Goal: Complete application form: Complete application form

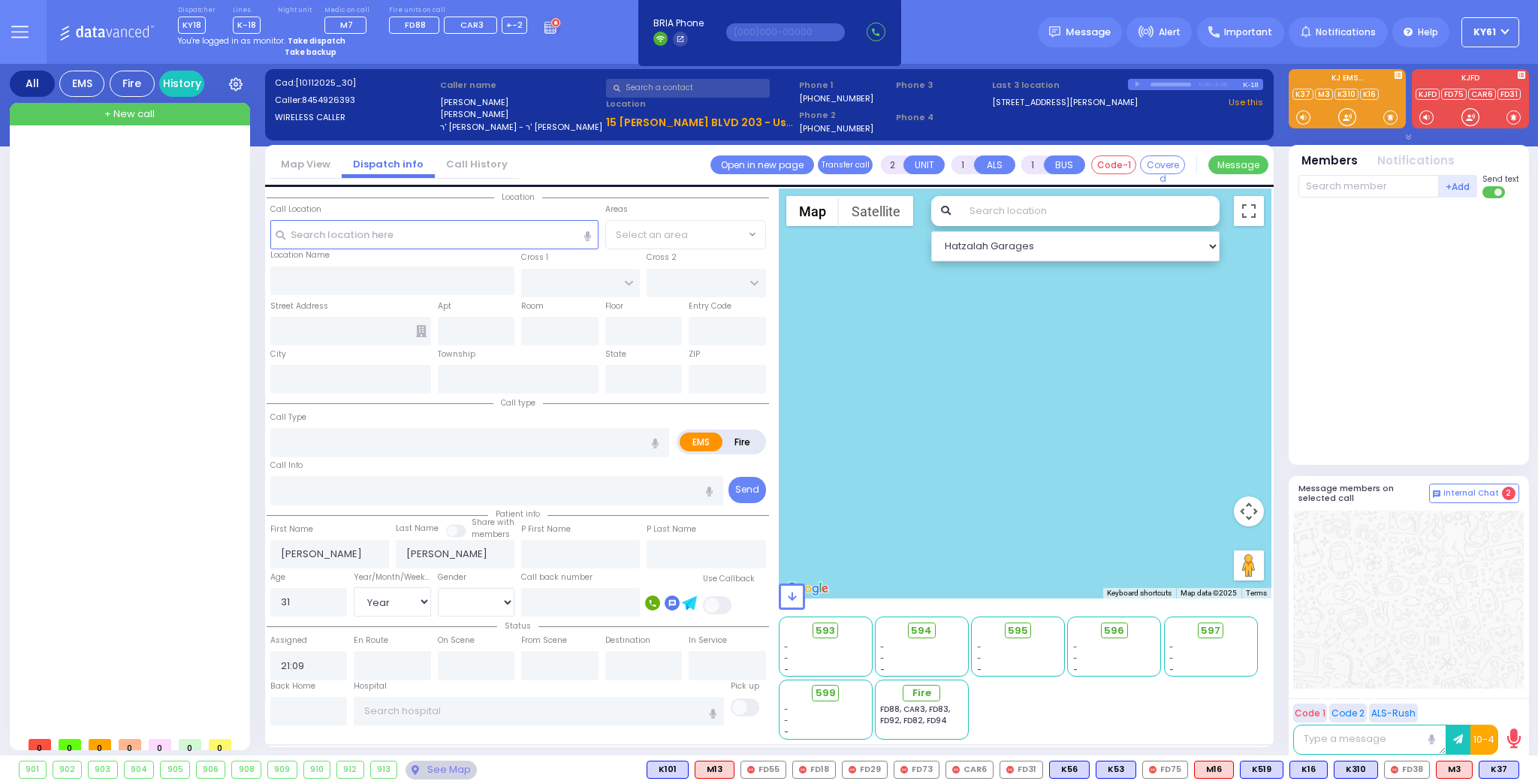
select select "Year"
select select "[DEMOGRAPHIC_DATA]"
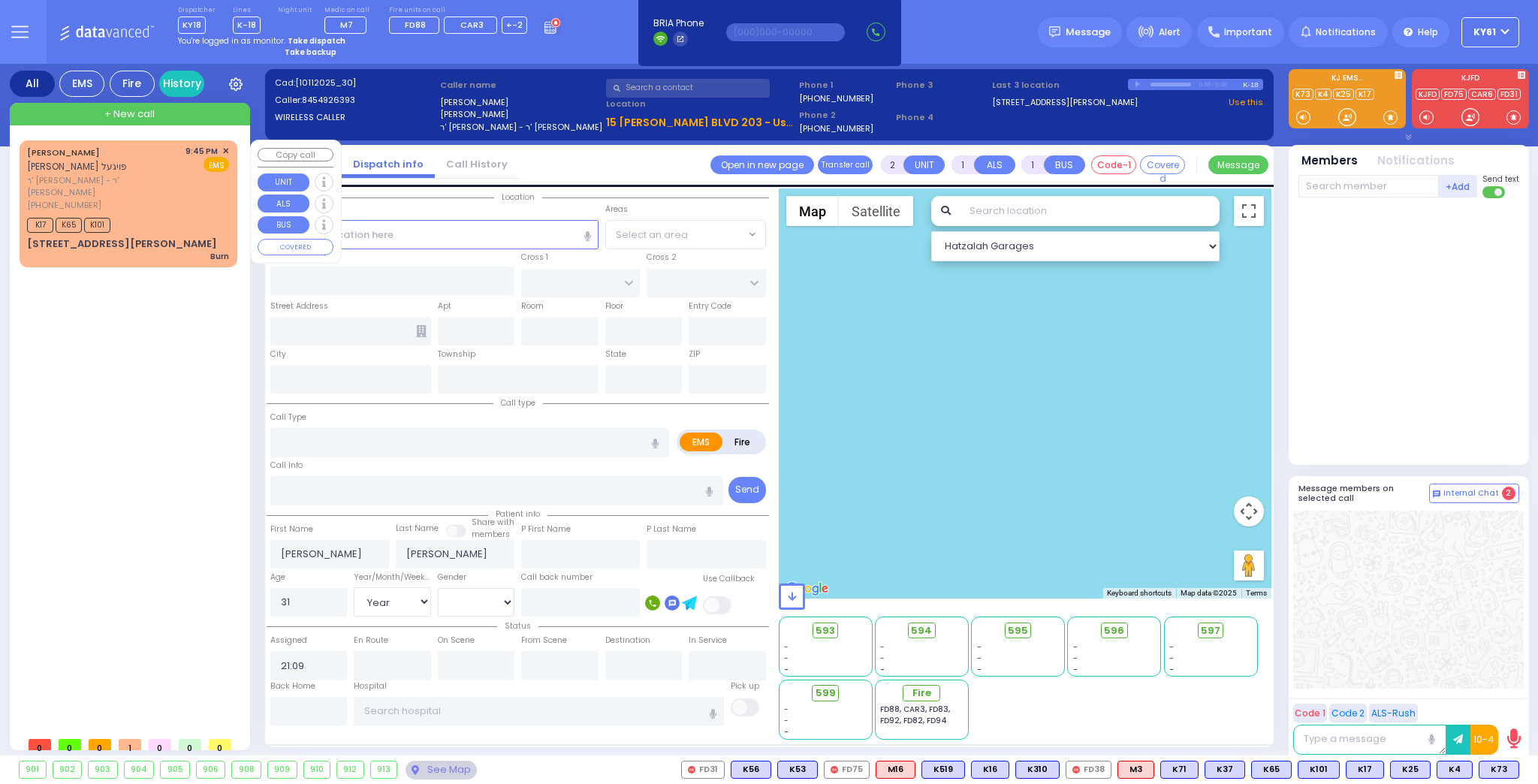
click at [216, 190] on div "9:45 PM ✕ EMS" at bounding box center [207, 177] width 44 height 67
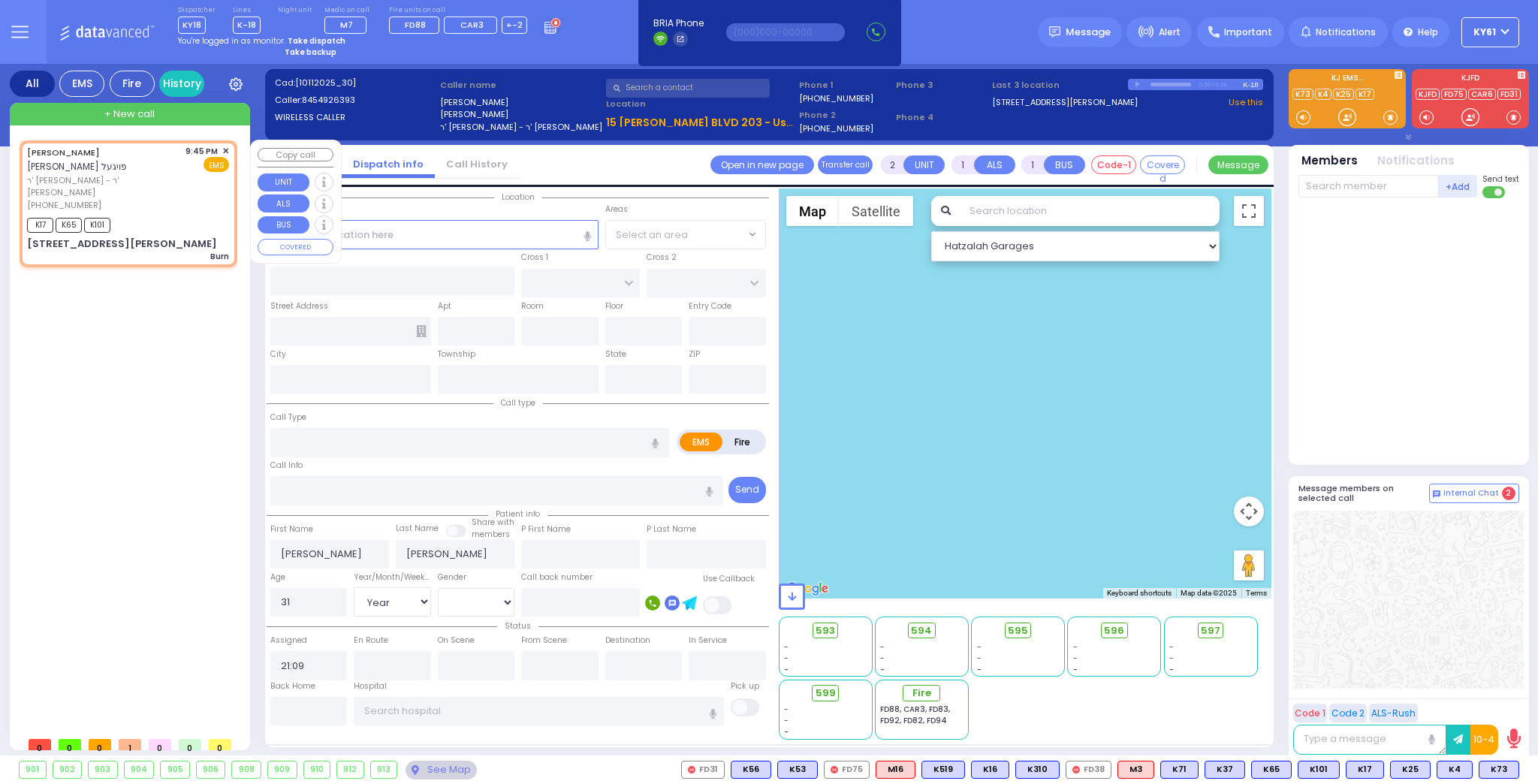
type input "3"
type input "0"
select select
type input "Burn"
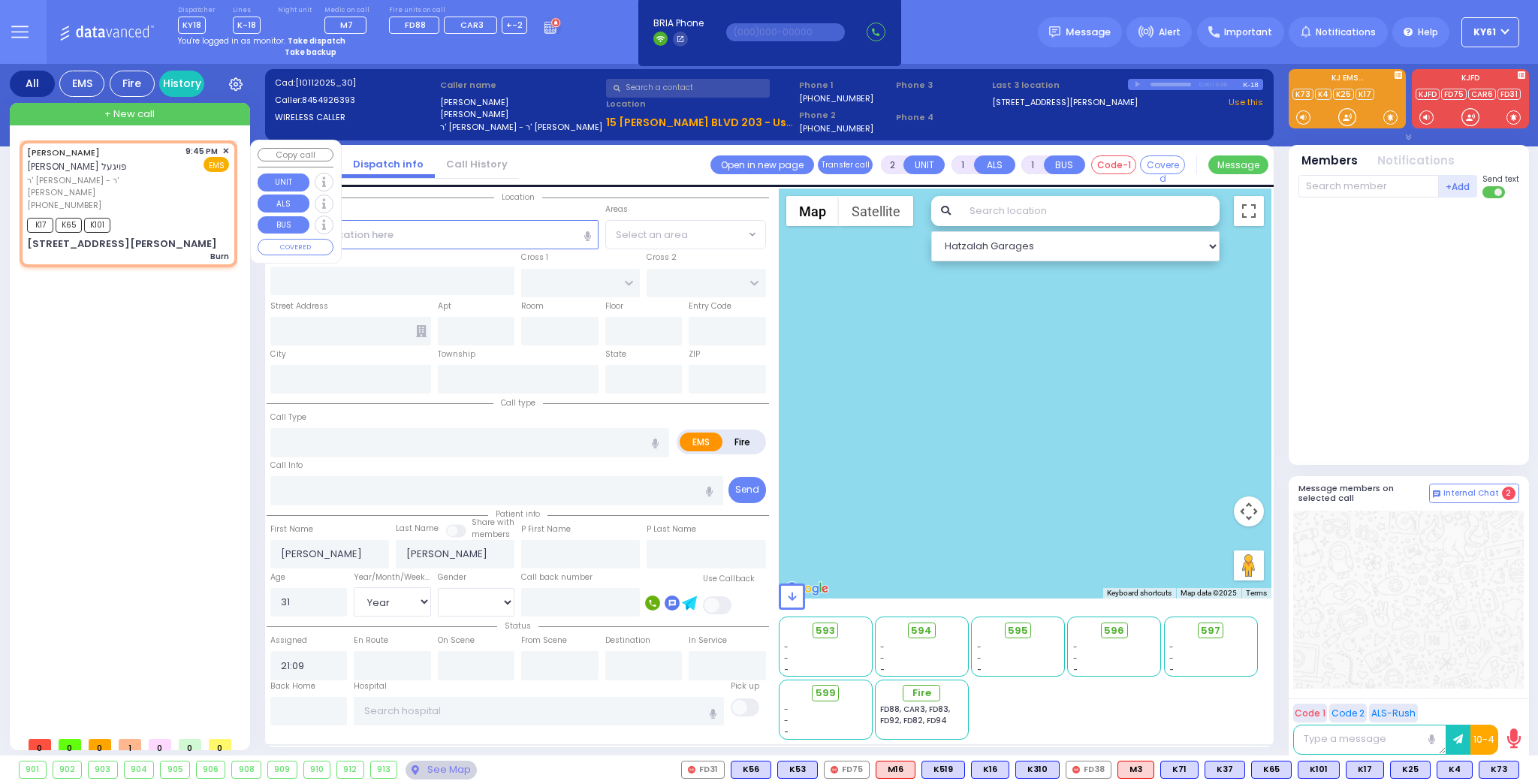
radio input "true"
type input "[PERSON_NAME]"
type input "6"
select select "Year"
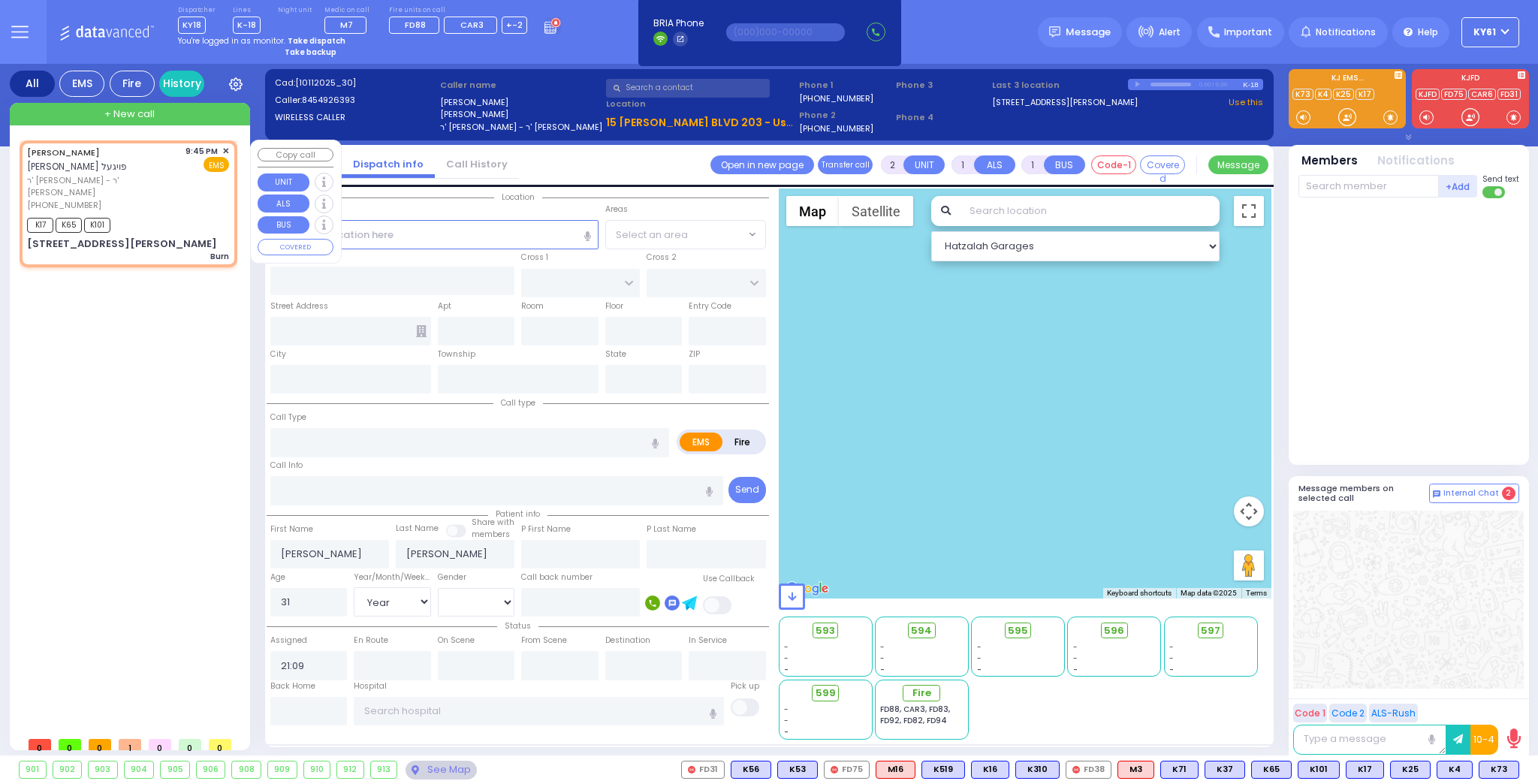
select select "[DEMOGRAPHIC_DATA]"
type input "21:45"
type input "21:46"
select select "Hatzalah Garages"
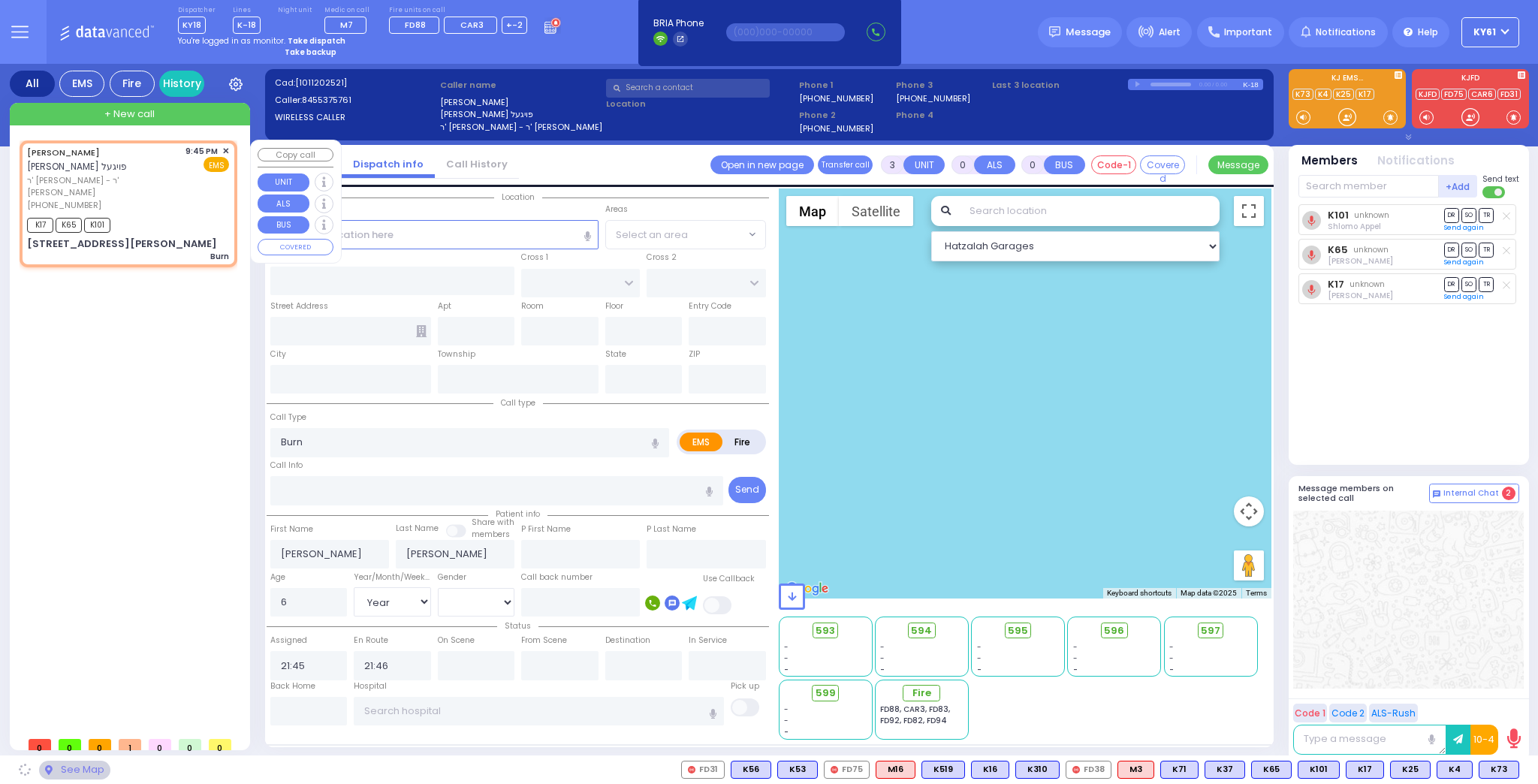
type input "[PERSON_NAME] LN"
type input "SCHUNNEMUNK RD"
type input "[STREET_ADDRESS][PERSON_NAME]"
type input "403"
type input "Monroe"
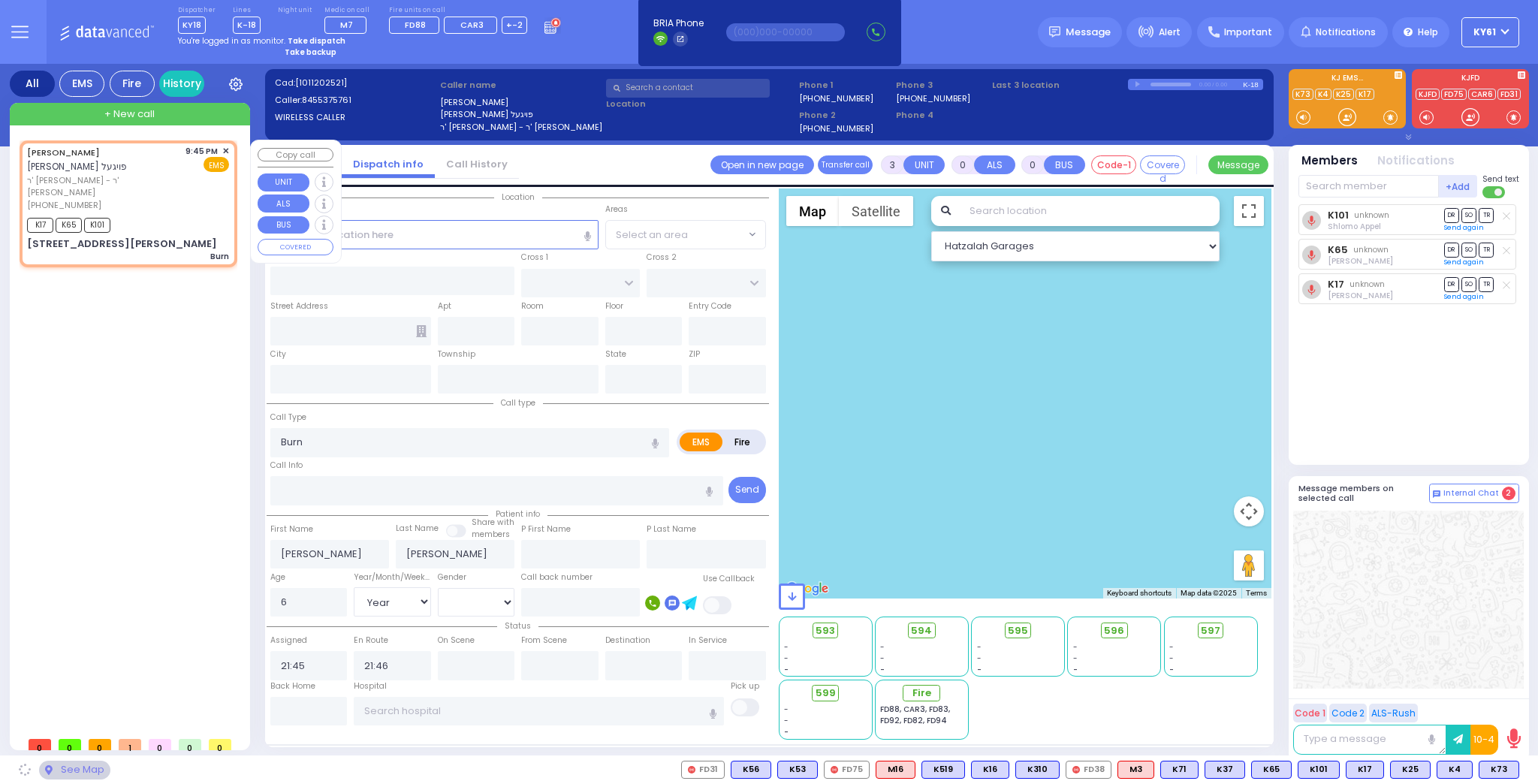
type input "[US_STATE]"
type input "10950"
select select "SECTION 2"
